Goal: Task Accomplishment & Management: Manage account settings

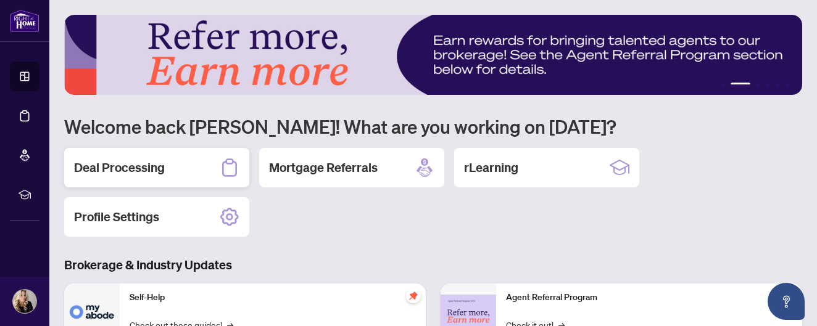
click at [155, 170] on h2 "Deal Processing" at bounding box center [119, 167] width 91 height 17
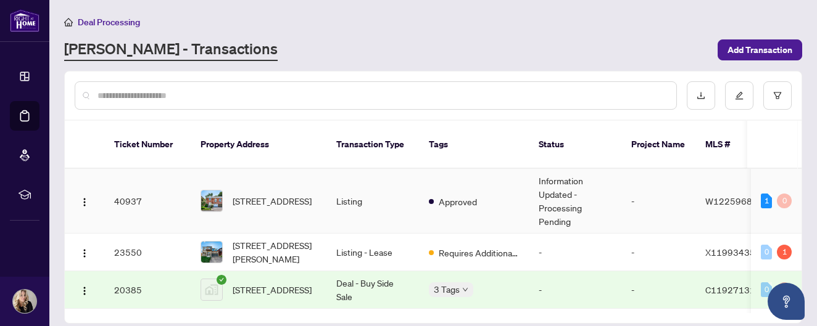
scroll to position [72, 0]
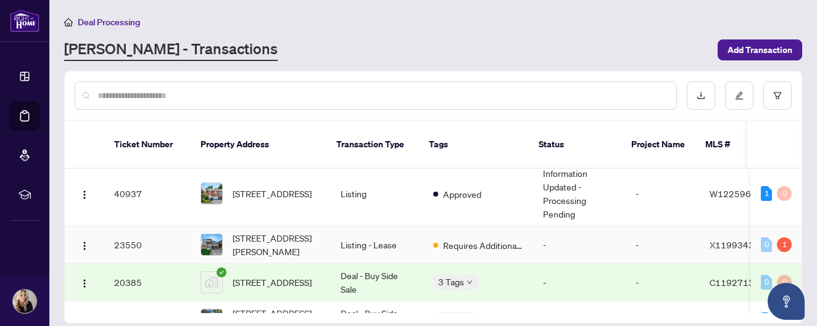
click at [129, 229] on td "23550" at bounding box center [147, 245] width 86 height 38
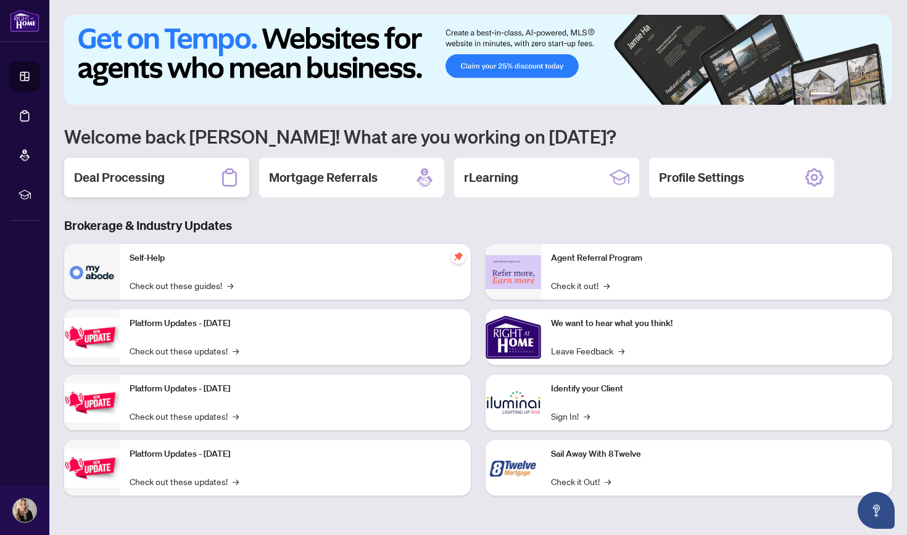
click at [142, 175] on h2 "Deal Processing" at bounding box center [119, 177] width 91 height 17
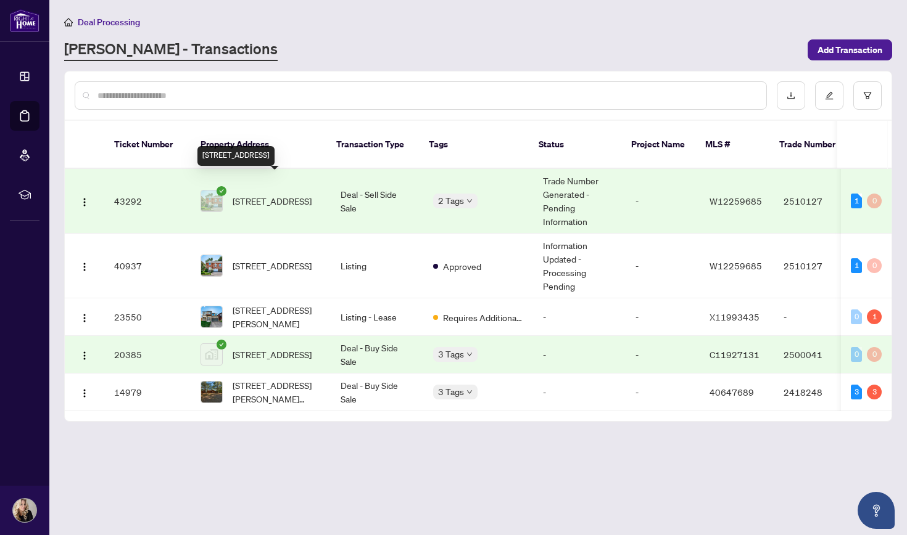
click at [273, 194] on span "[STREET_ADDRESS]" at bounding box center [272, 201] width 79 height 14
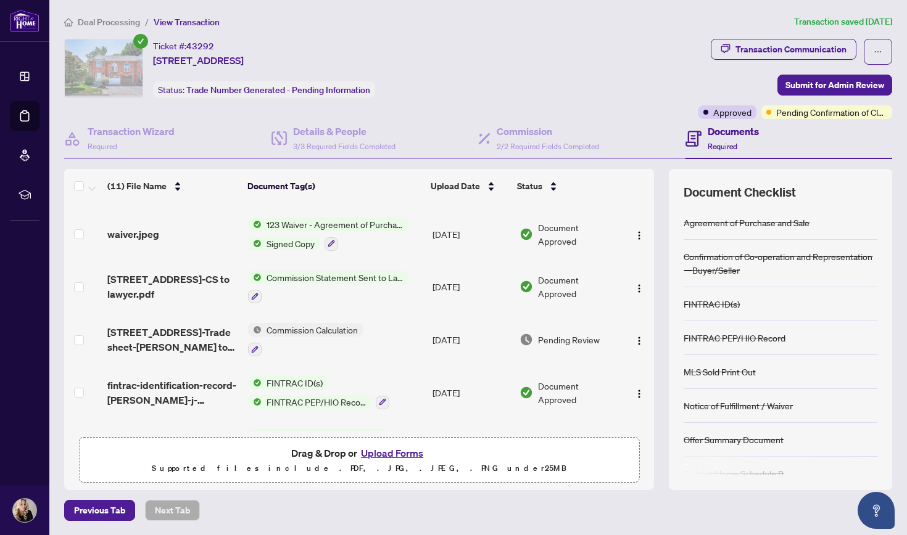
scroll to position [5, 0]
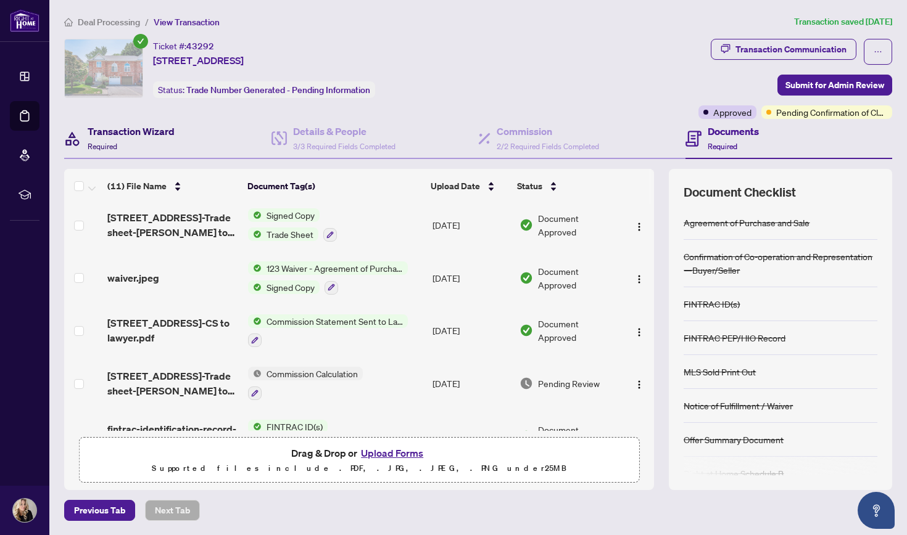
click at [133, 130] on h4 "Transaction Wizard" at bounding box center [131, 131] width 87 height 15
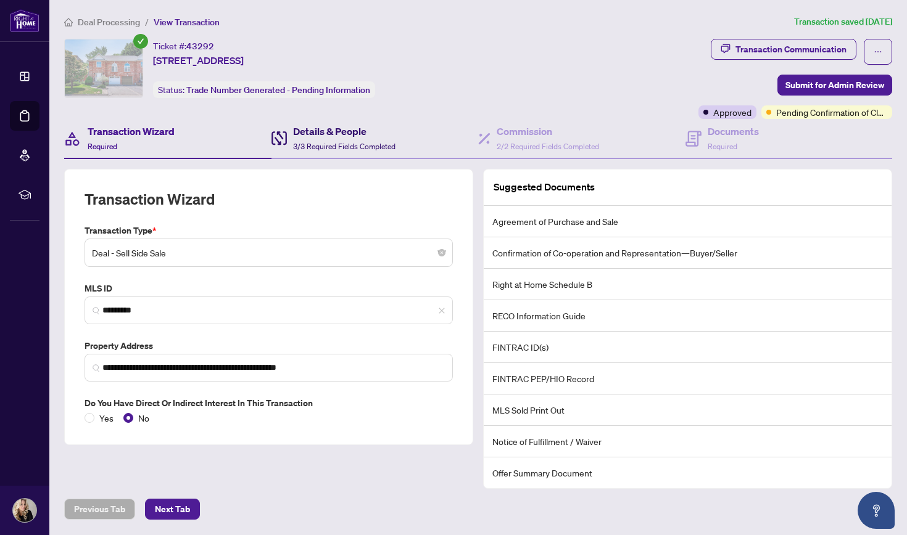
click at [332, 130] on h4 "Details & People" at bounding box center [344, 131] width 102 height 15
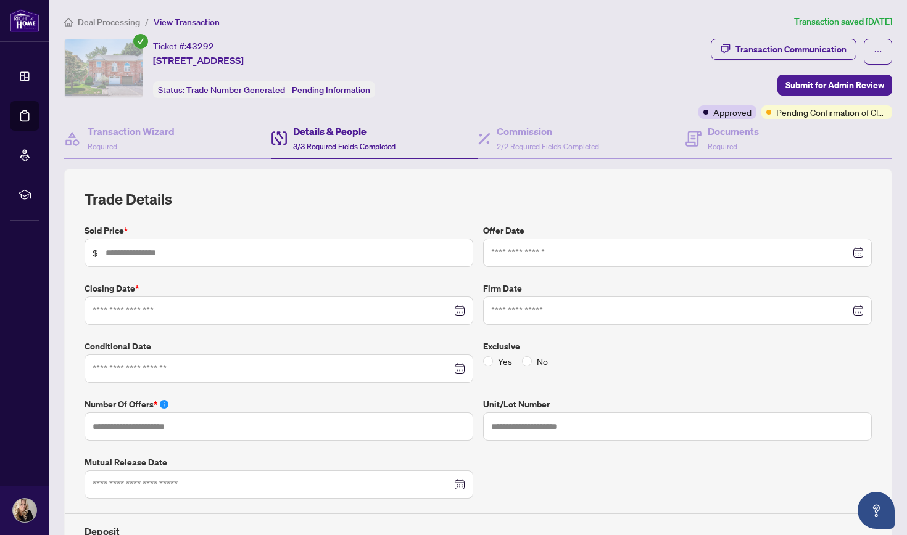
type input "*******"
type input "*"
type input "**********"
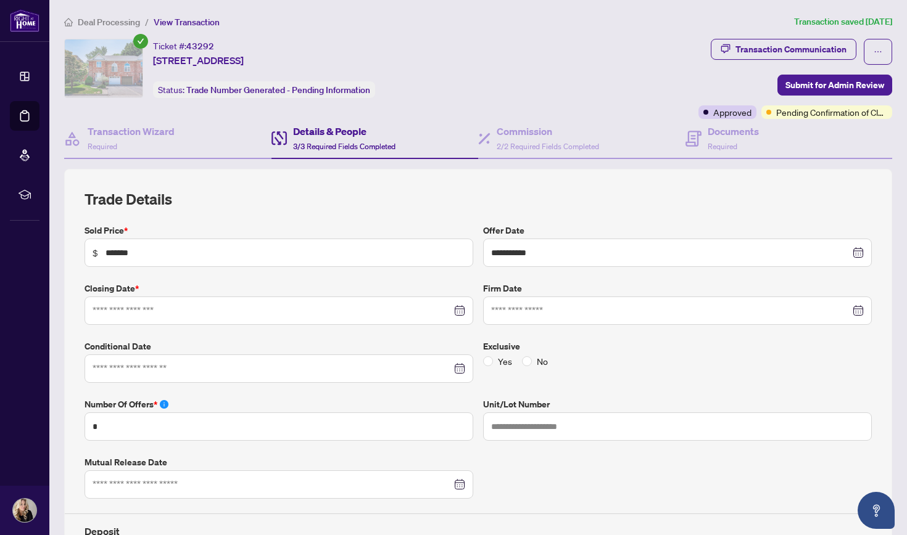
type input "**********"
click at [723, 130] on h4 "Documents" at bounding box center [732, 131] width 51 height 15
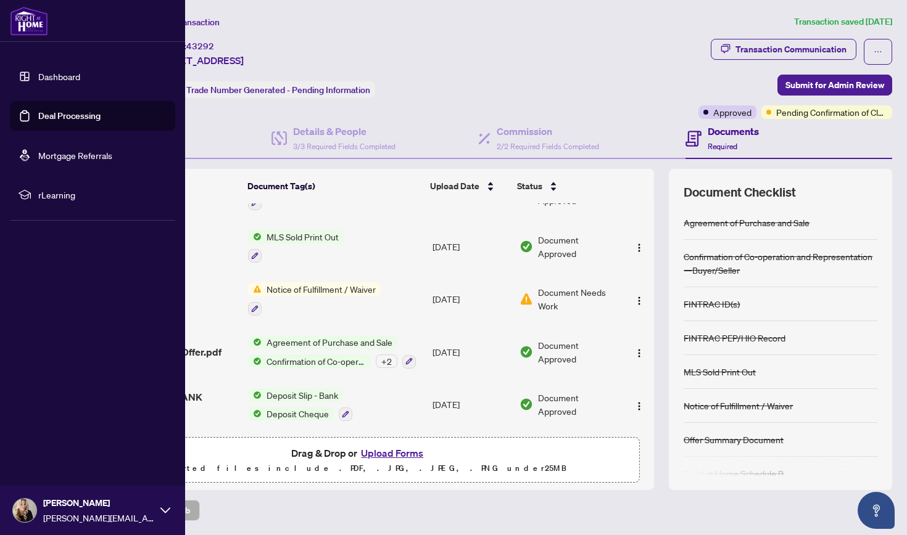
click at [50, 113] on link "Deal Processing" at bounding box center [69, 115] width 62 height 11
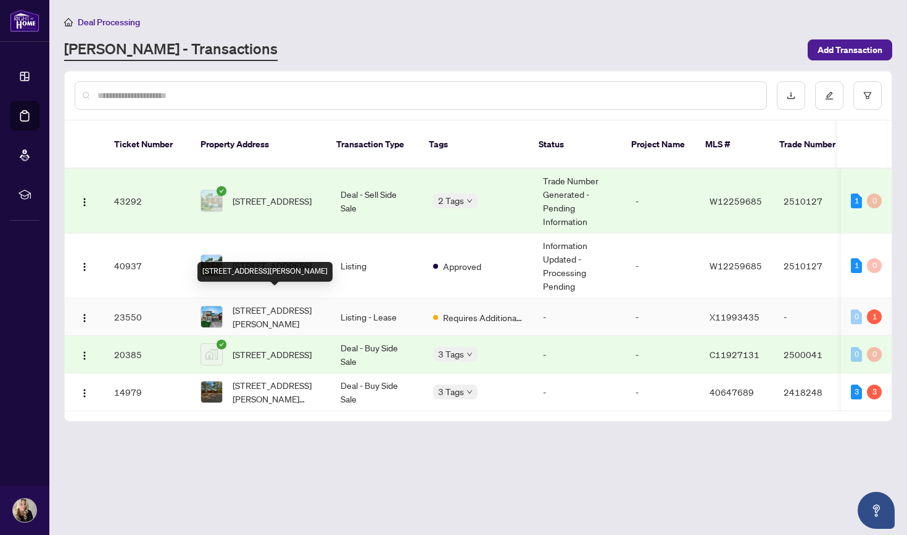
click at [258, 303] on span "[STREET_ADDRESS][PERSON_NAME]" at bounding box center [277, 316] width 88 height 27
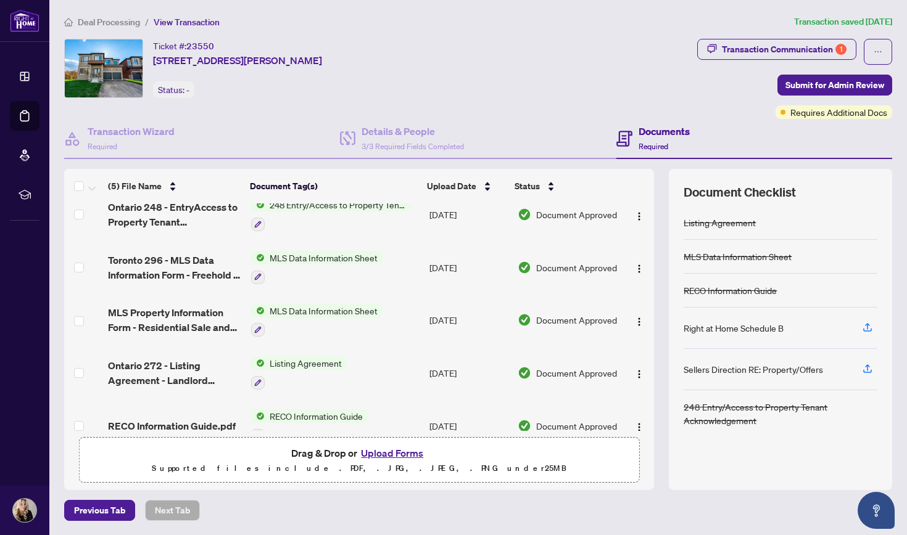
scroll to position [14, 0]
